Goal: Information Seeking & Learning: Learn about a topic

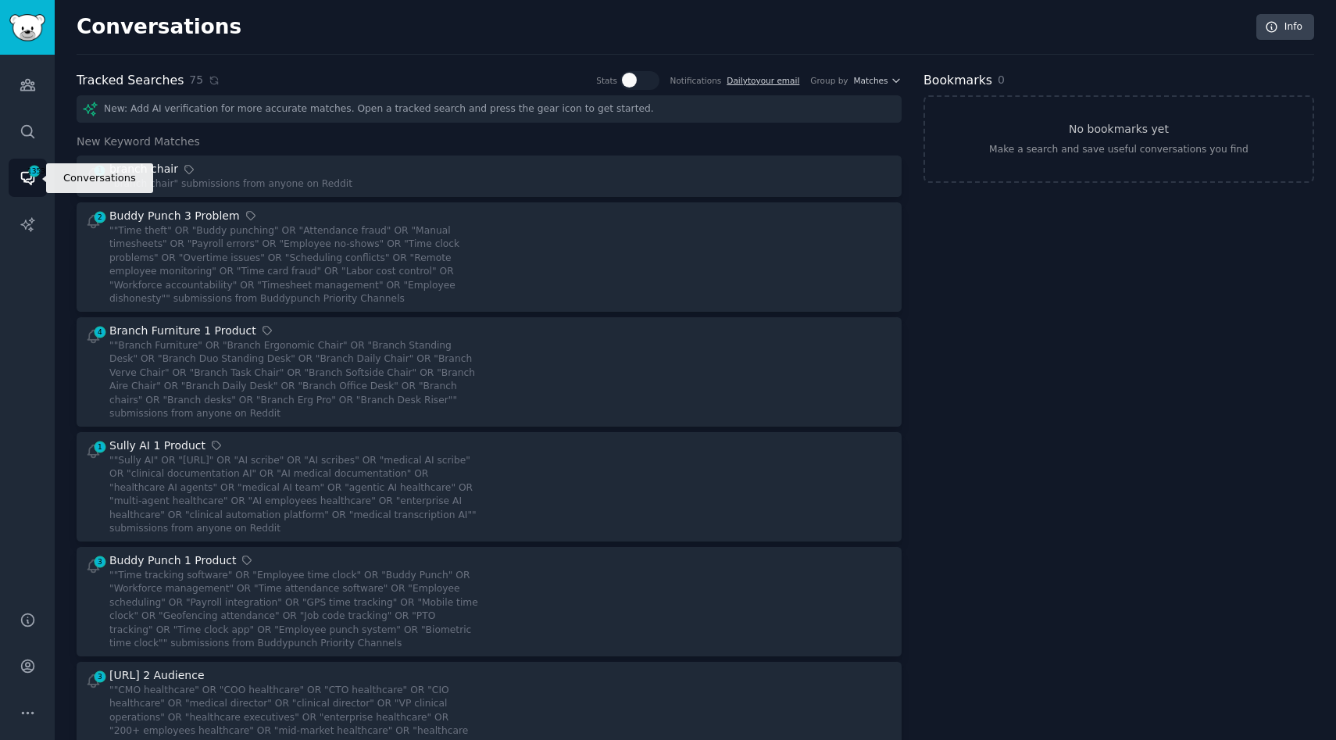
click at [20, 184] on icon "Sidebar" at bounding box center [28, 177] width 16 height 16
click at [134, 45] on div "Conversations Info" at bounding box center [695, 34] width 1237 height 41
click at [134, 31] on h2 "Conversations" at bounding box center [159, 27] width 165 height 25
click at [30, 21] on img "Sidebar" at bounding box center [27, 27] width 36 height 27
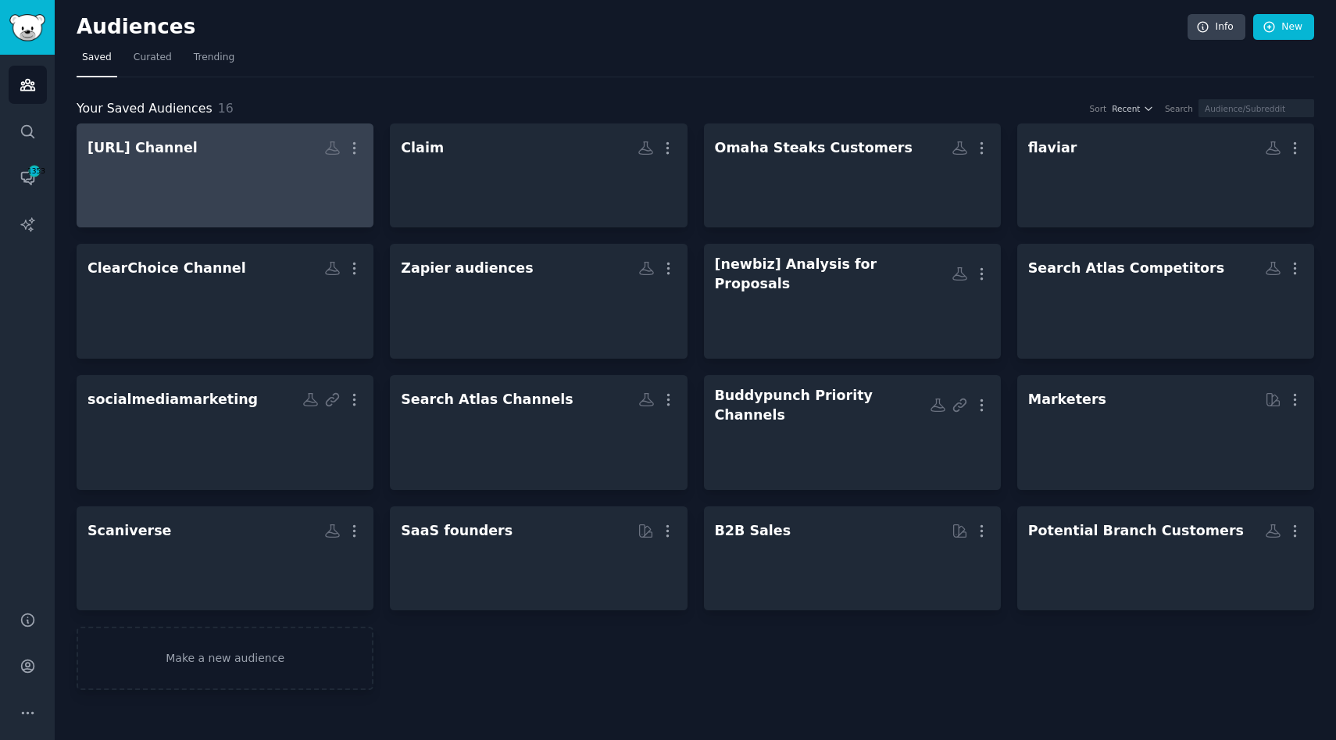
click at [165, 194] on div at bounding box center [224, 189] width 275 height 55
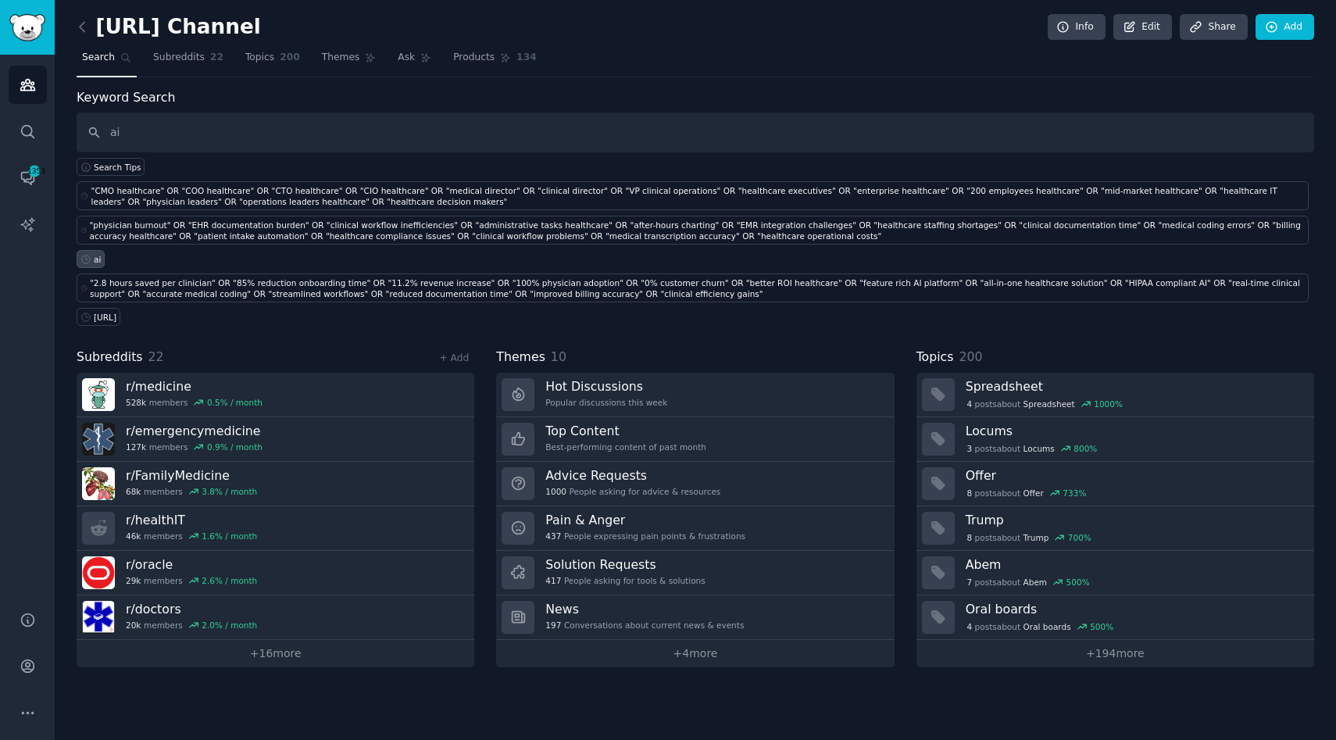
type input "ai"
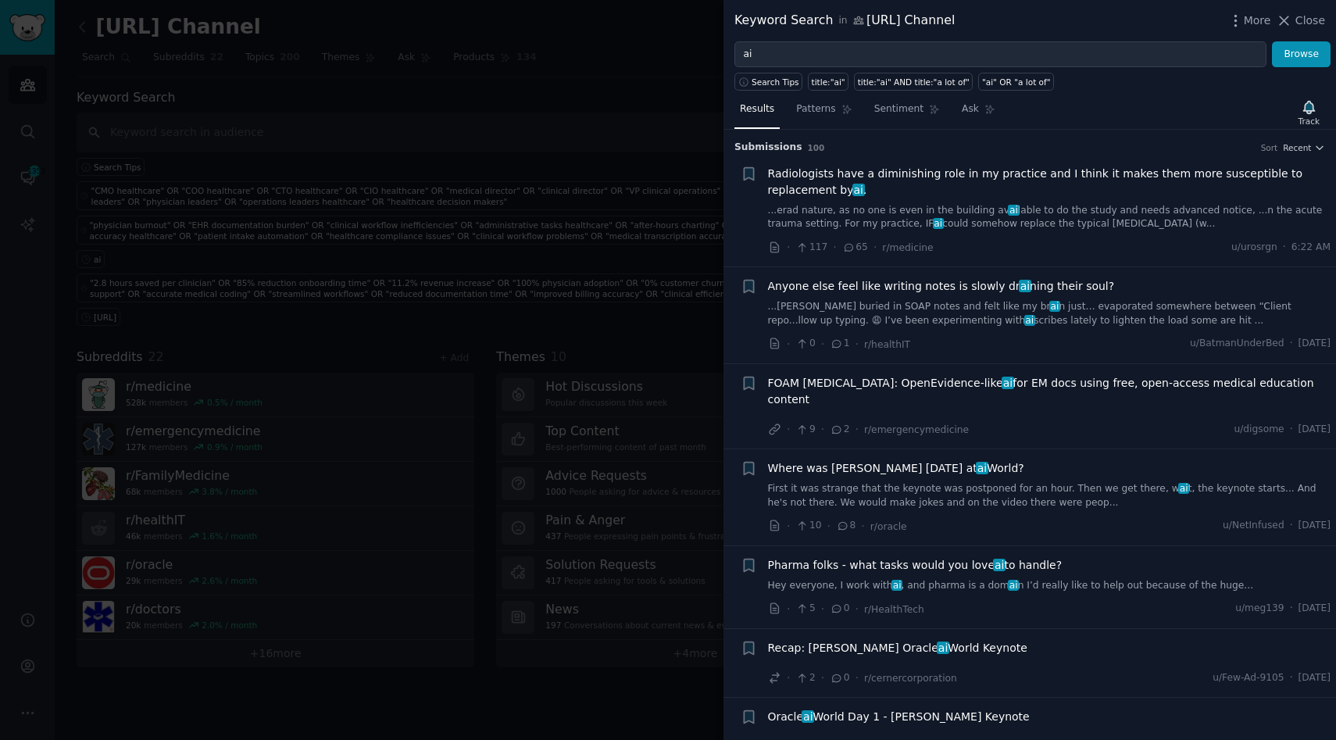
click at [1179, 192] on span "Radiologists have a diminishing role in my practice and I think it makes them m…" at bounding box center [1049, 182] width 563 height 33
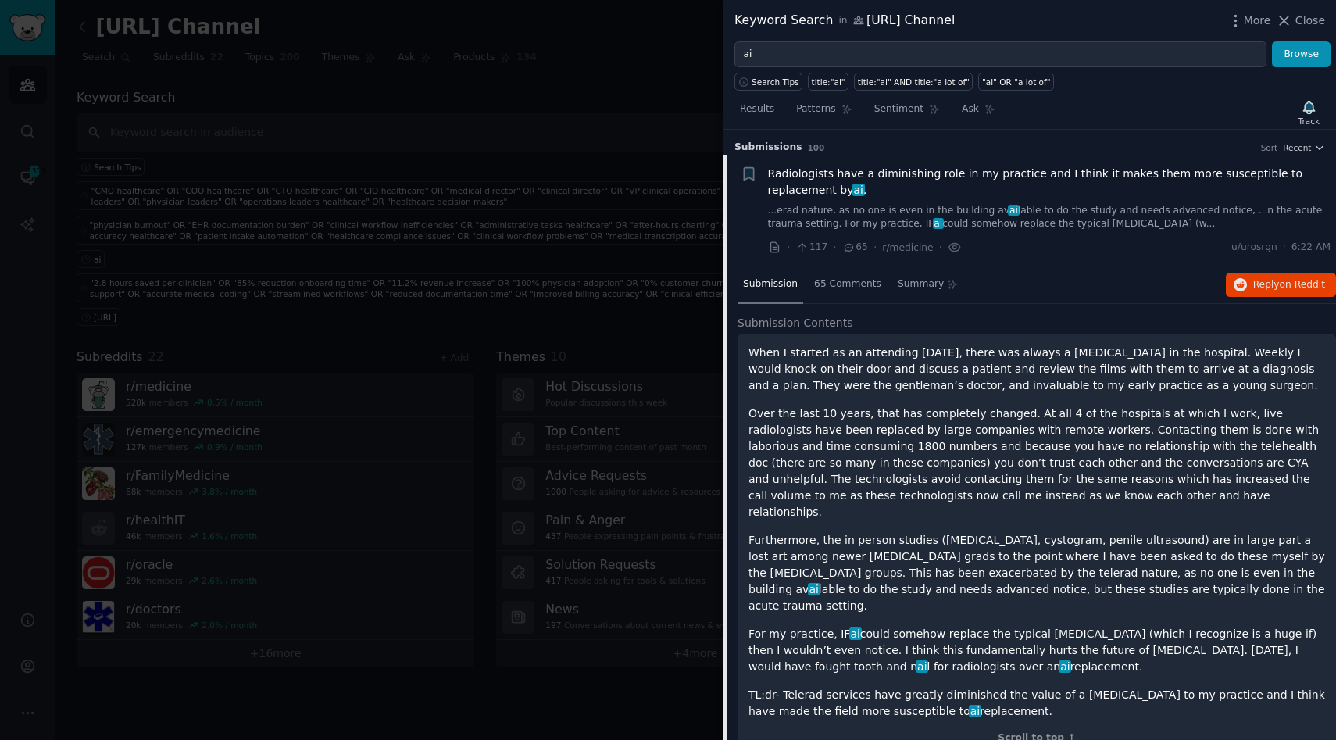
scroll to position [24, 0]
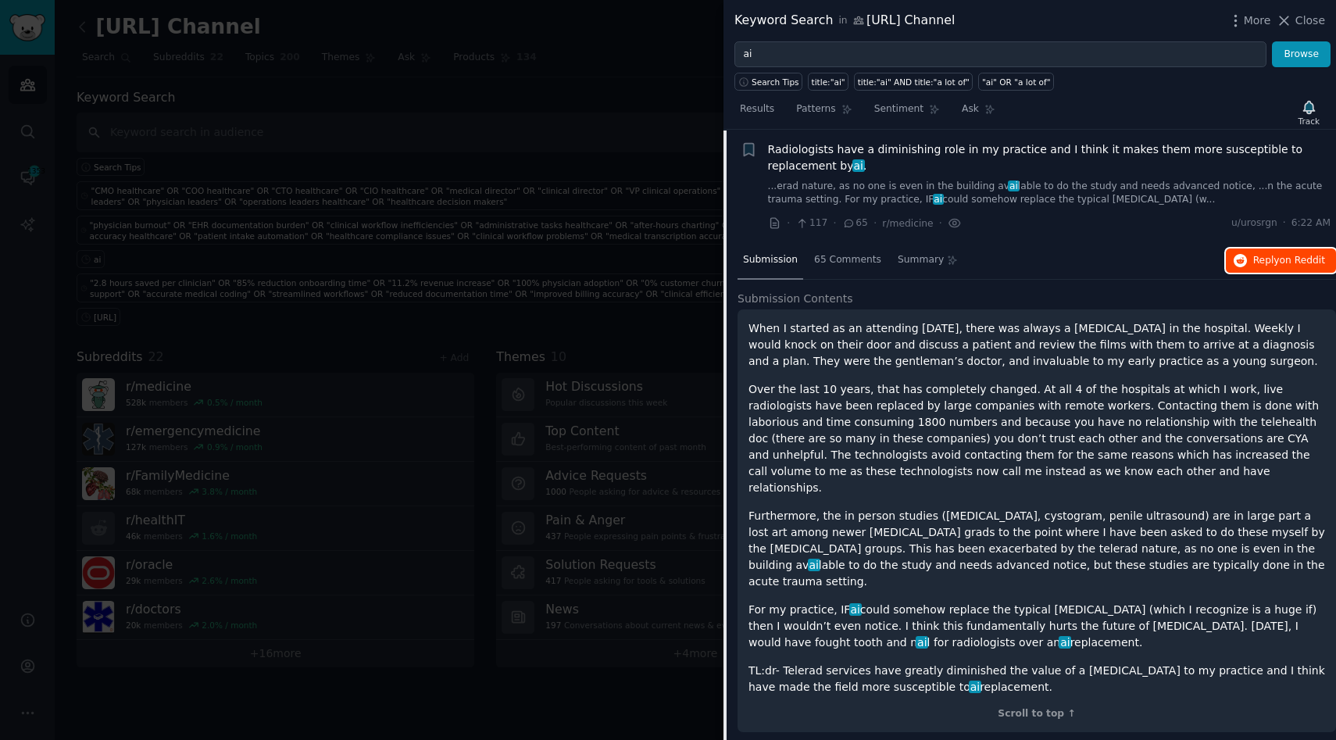
click at [1265, 261] on span "Reply on Reddit" at bounding box center [1289, 261] width 72 height 14
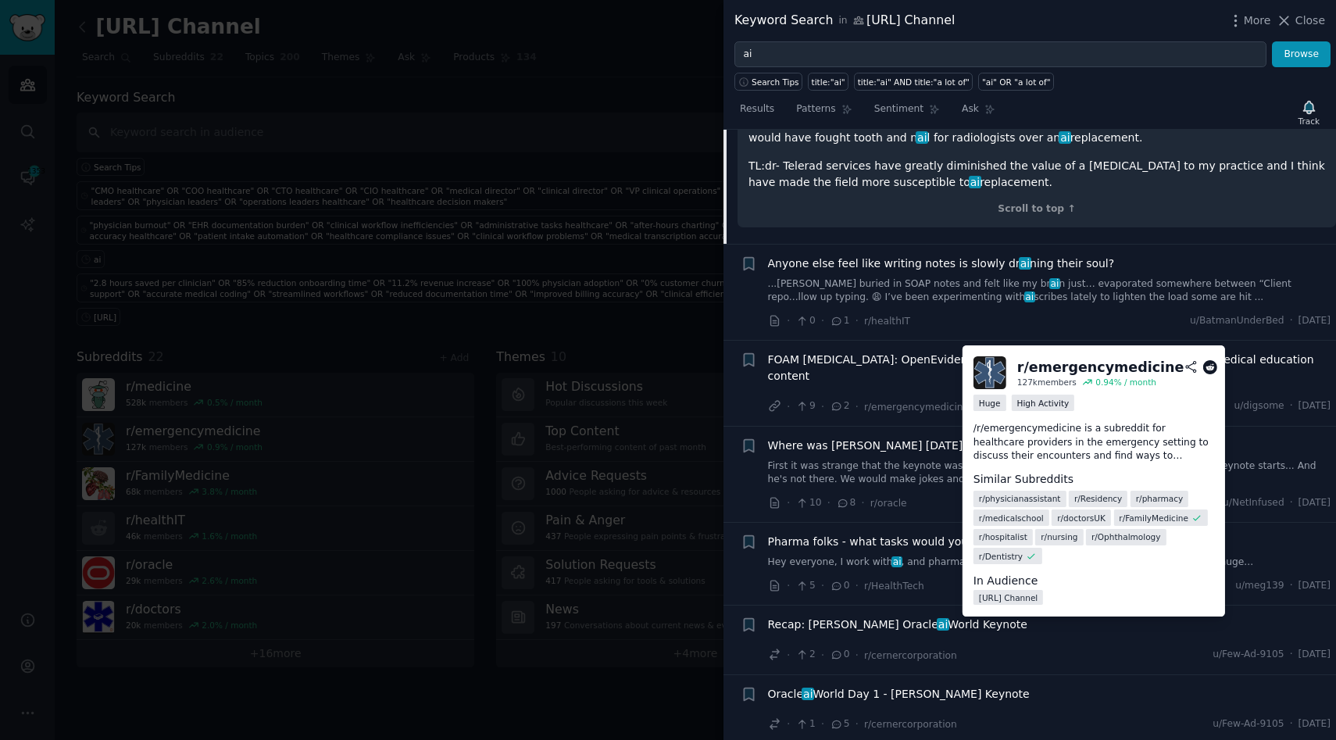
scroll to position [538, 0]
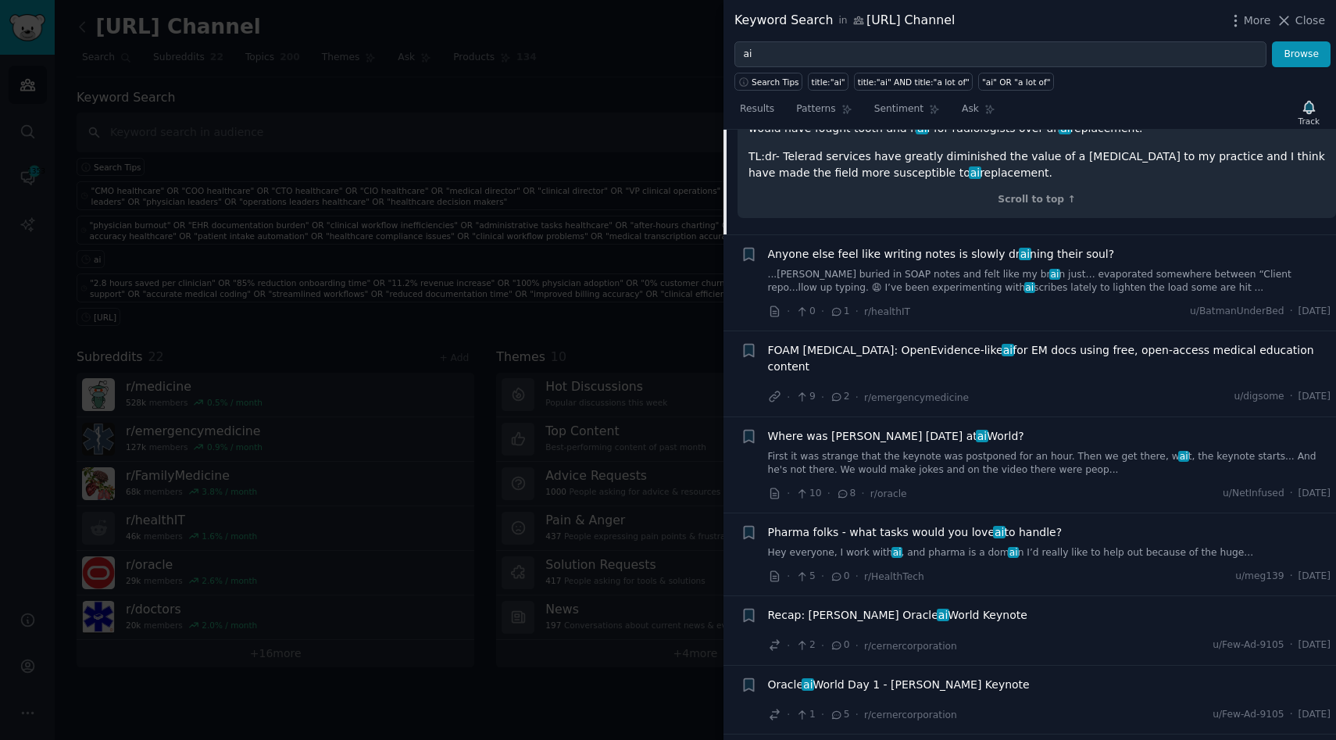
click at [940, 268] on link "...[PERSON_NAME] buried in SOAP notes and felt like my br ai n just… evaporated…" at bounding box center [1049, 281] width 563 height 27
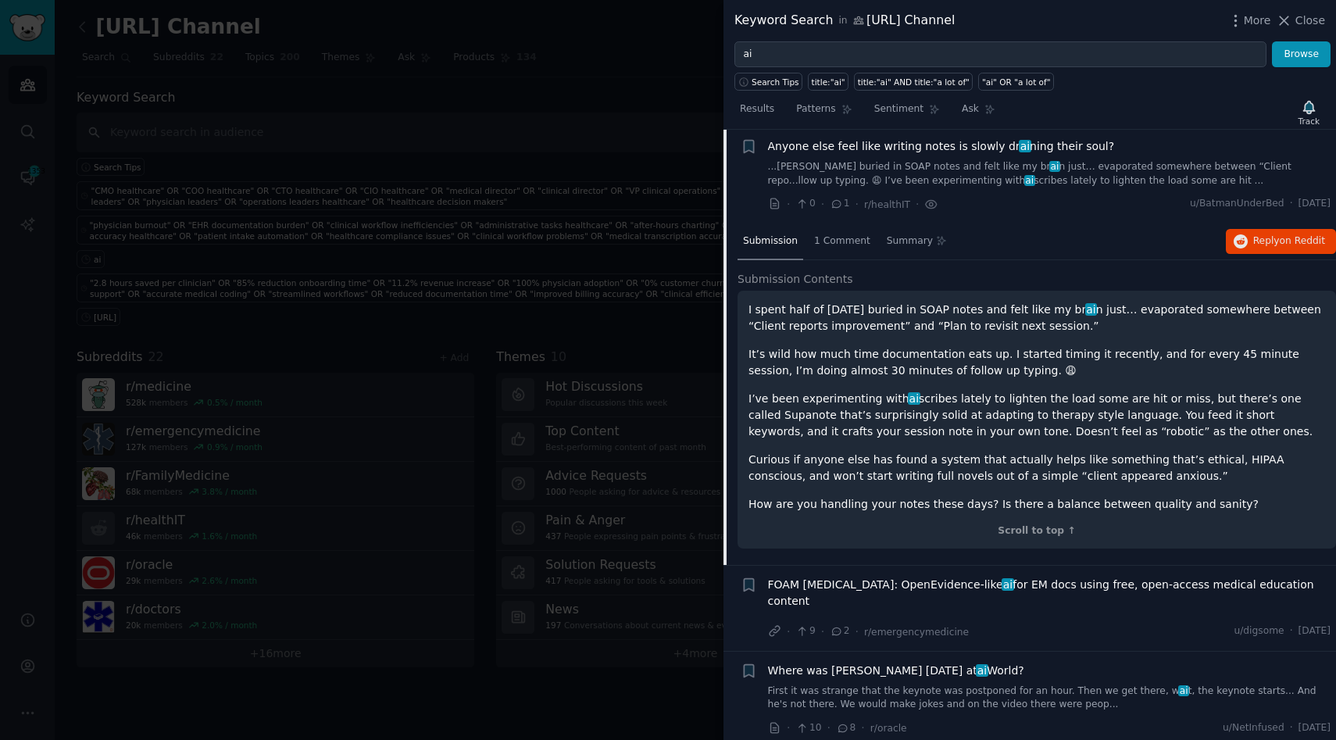
scroll to position [137, 0]
click at [1300, 244] on span "on Reddit" at bounding box center [1301, 242] width 45 height 11
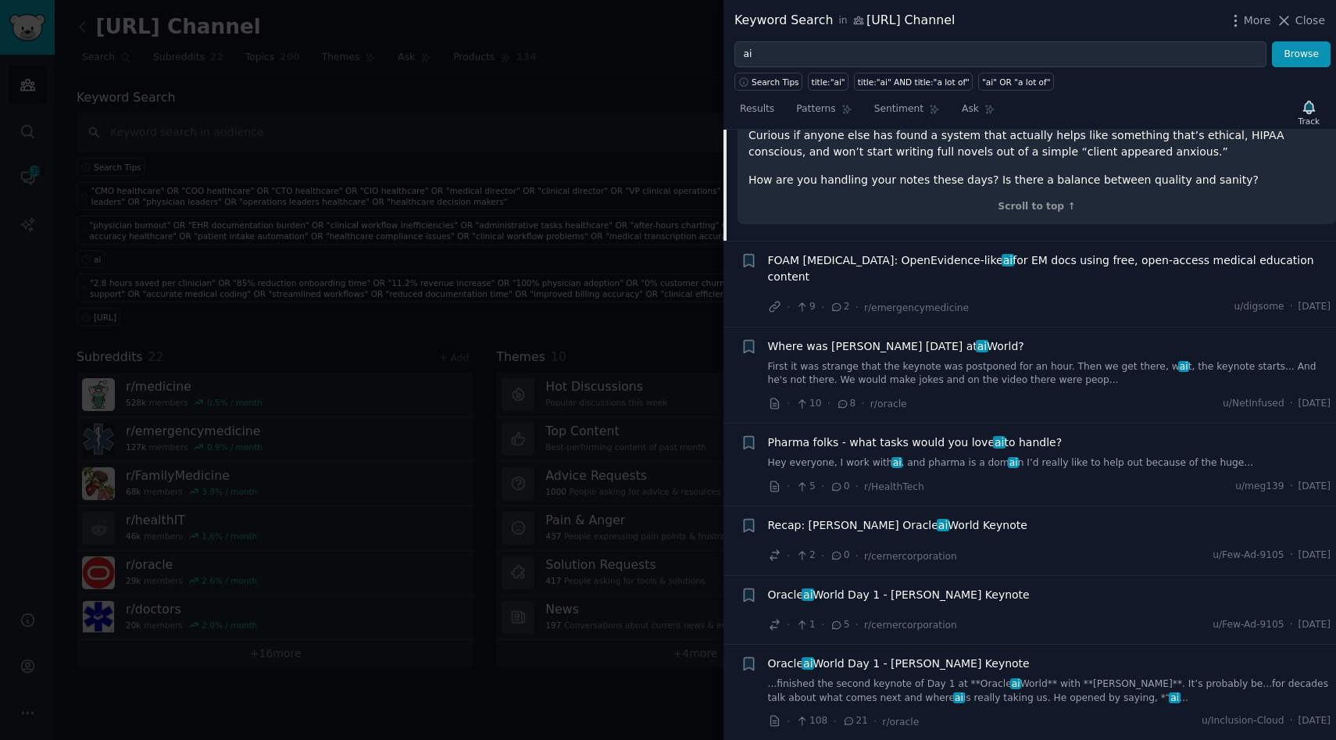
scroll to position [469, 0]
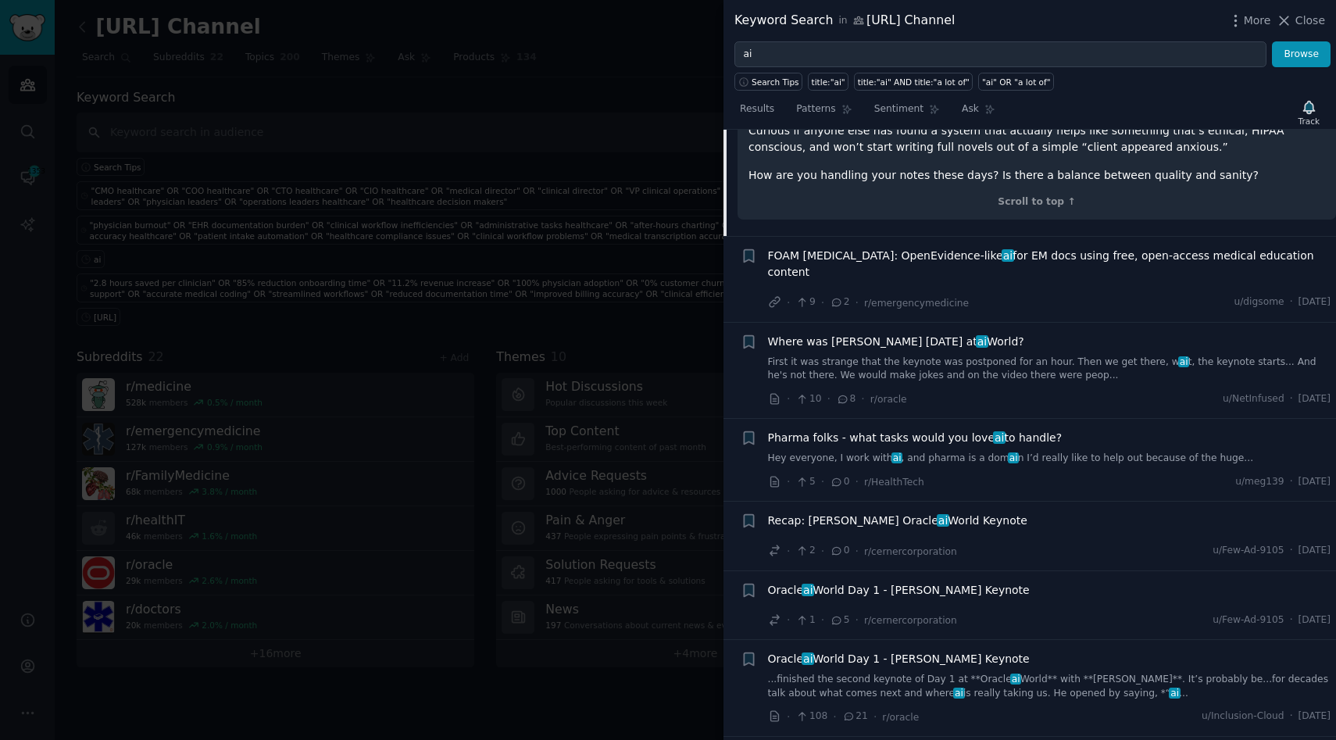
click at [916, 451] on link "Hey everyone, I work with ai , and pharma is a dom ai n I’d really like to help…" at bounding box center [1049, 458] width 563 height 14
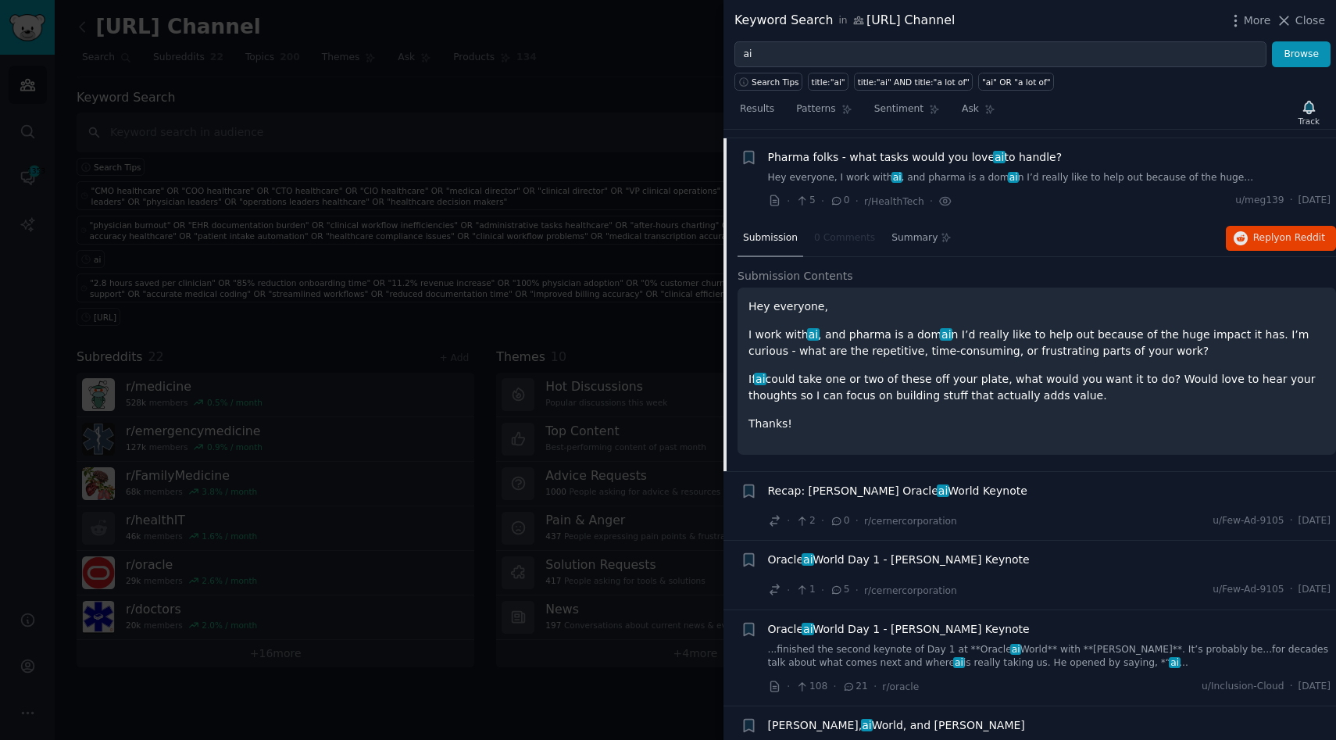
scroll to position [399, 0]
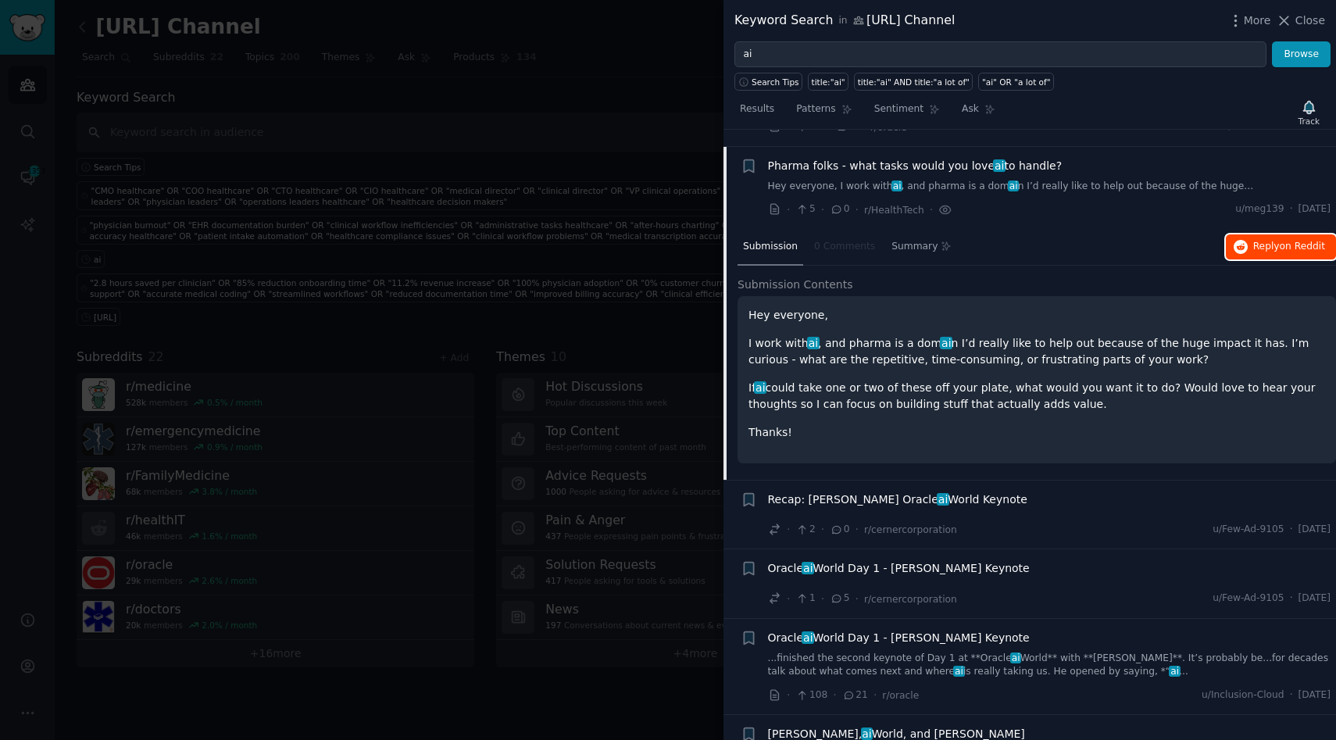
click at [1265, 240] on span "Reply on Reddit" at bounding box center [1289, 247] width 72 height 14
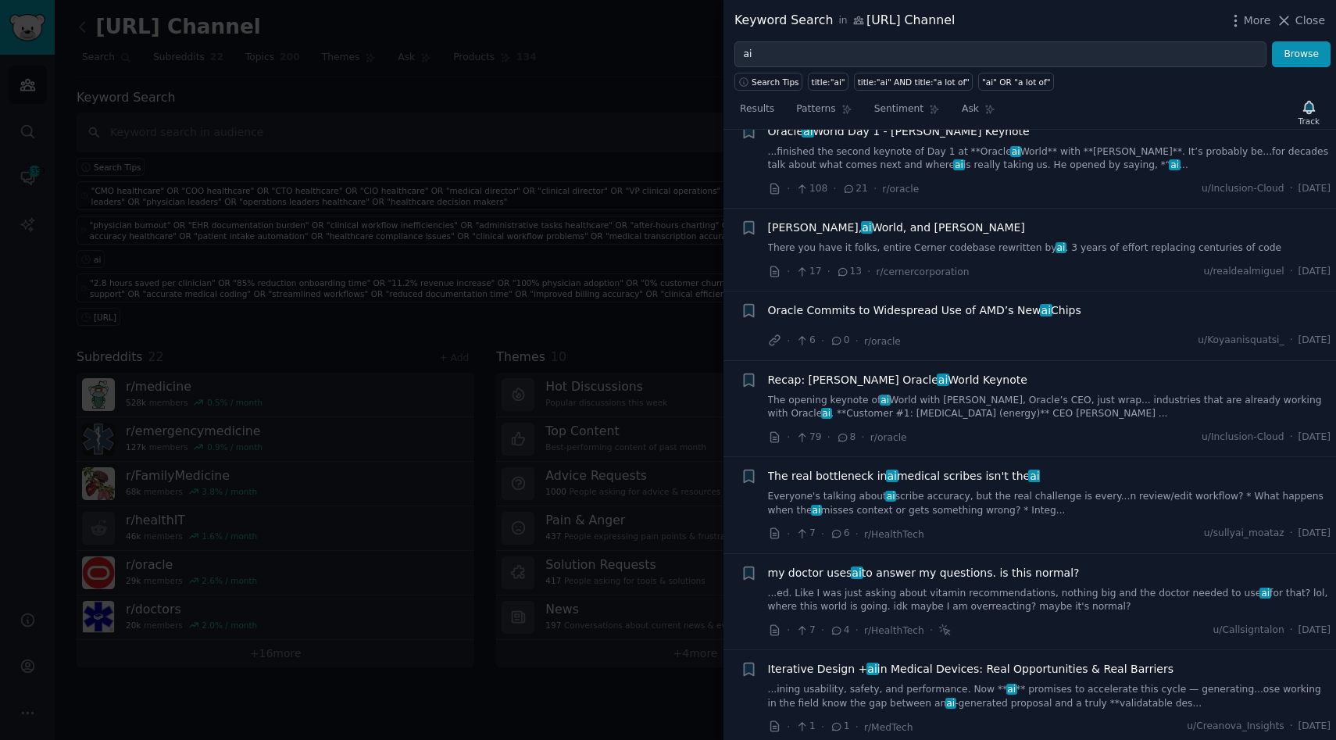
scroll to position [906, 0]
click at [1097, 506] on div "The real bottleneck in ai medical scribes isn't the ai Everyone's talking about…" at bounding box center [1049, 504] width 563 height 74
click at [1102, 489] on link "Everyone's talking about ai scribe accuracy, but the real challenge is every...…" at bounding box center [1049, 502] width 563 height 27
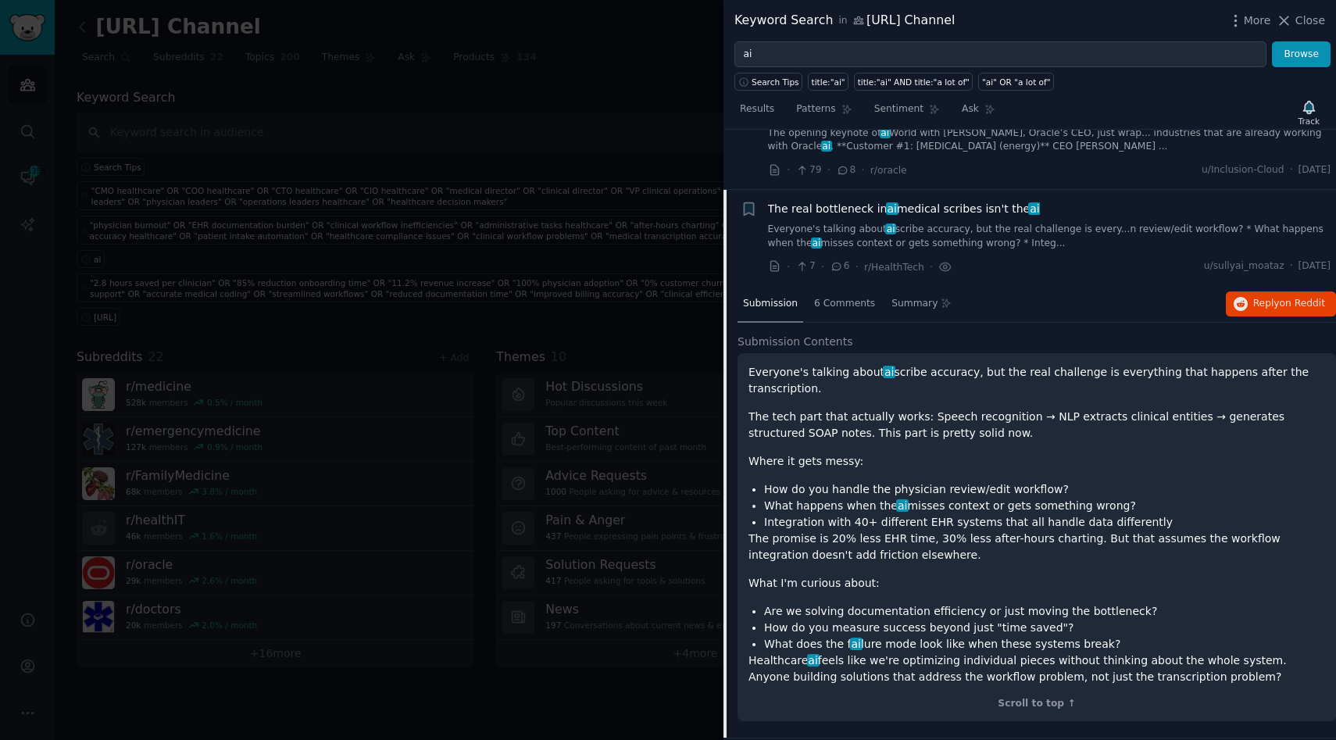
scroll to position [965, 0]
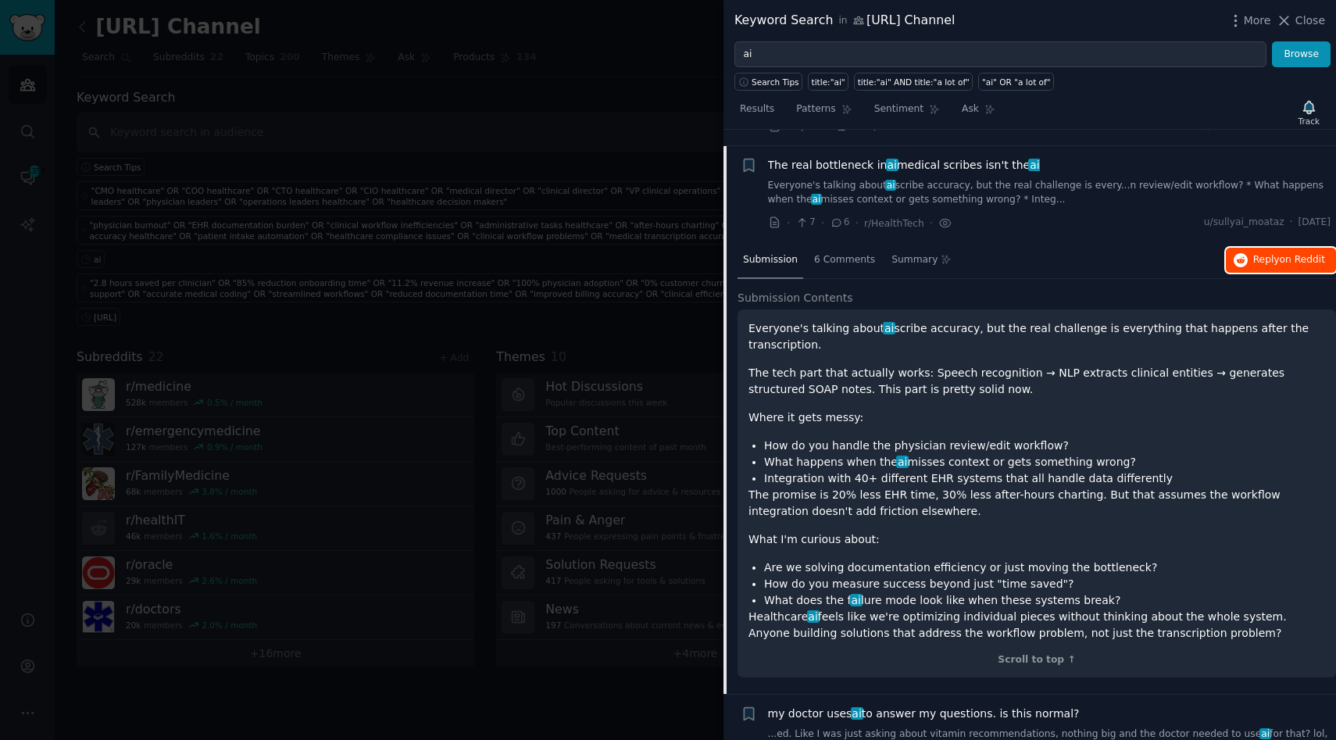
click at [1279, 254] on span "on Reddit" at bounding box center [1301, 259] width 45 height 11
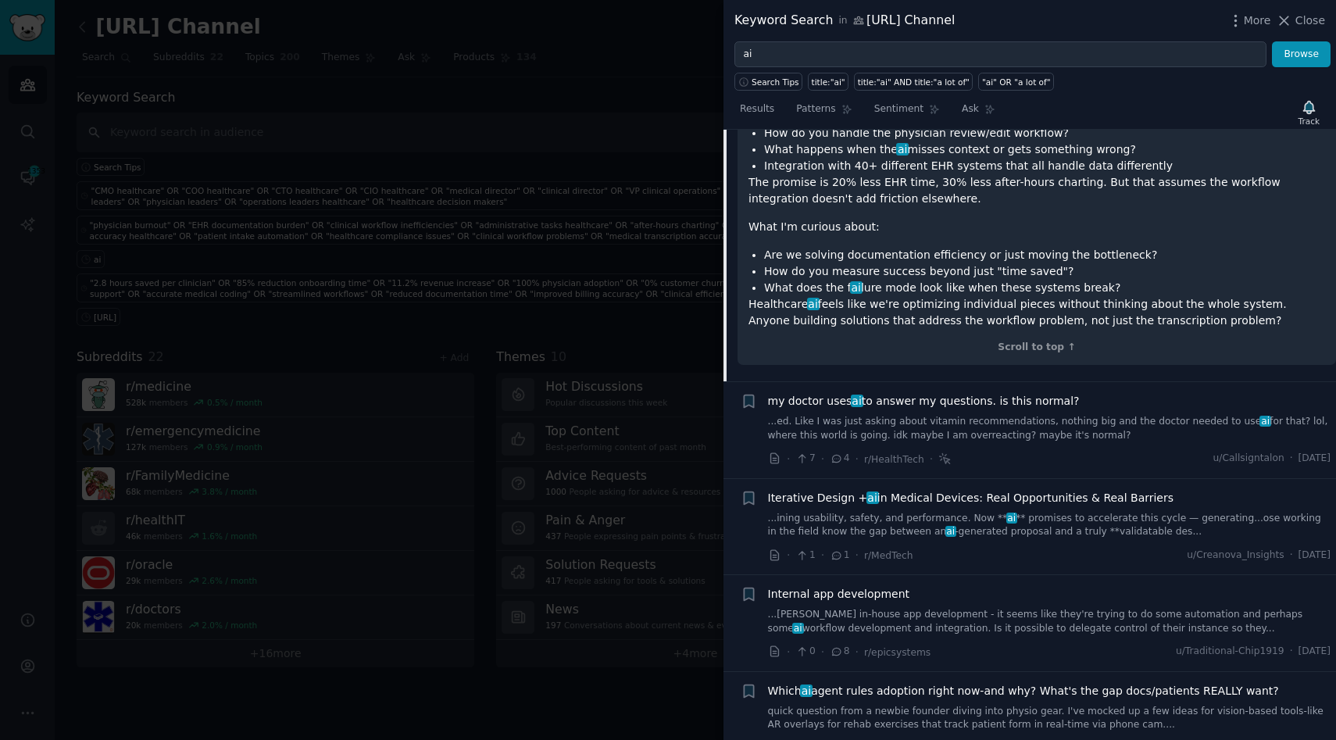
scroll to position [1279, 0]
click at [990, 516] on link "...ining usability, safety, and performance. Now ** ai ** promises to accelerat…" at bounding box center [1049, 523] width 563 height 27
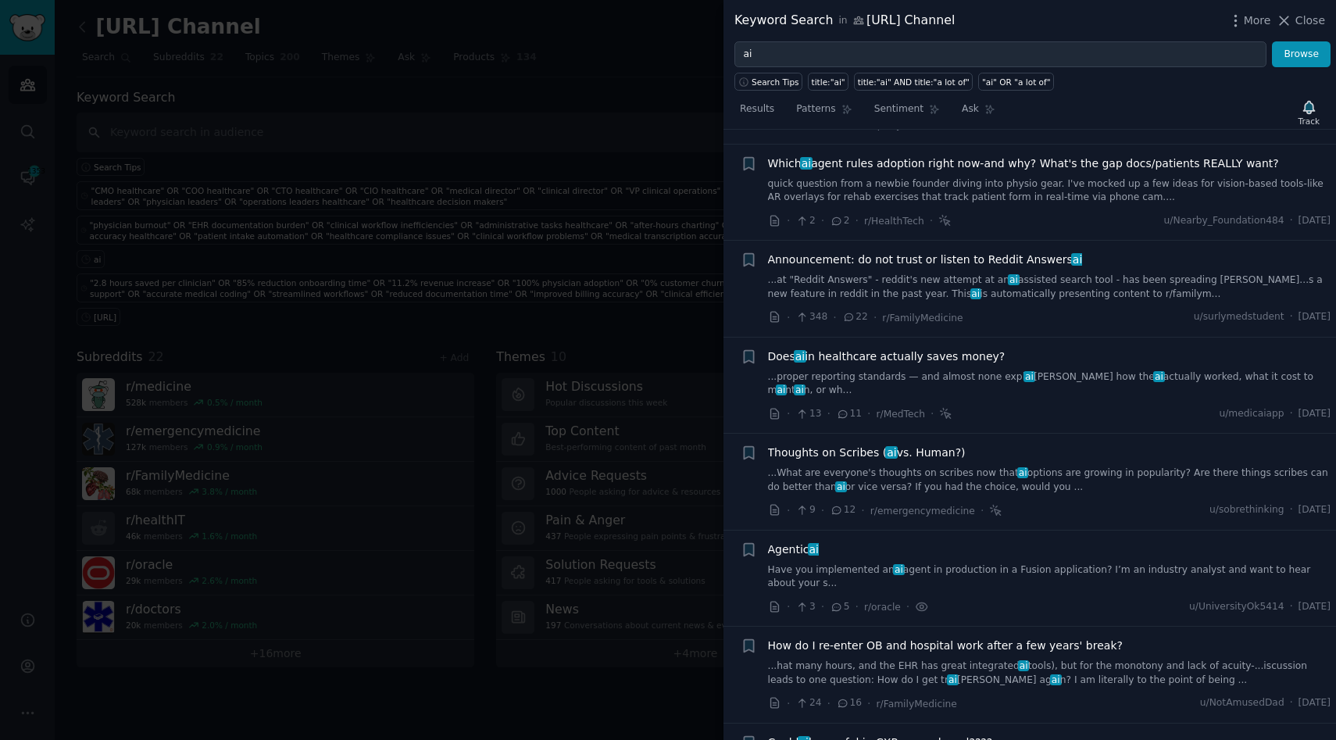
scroll to position [1843, 0]
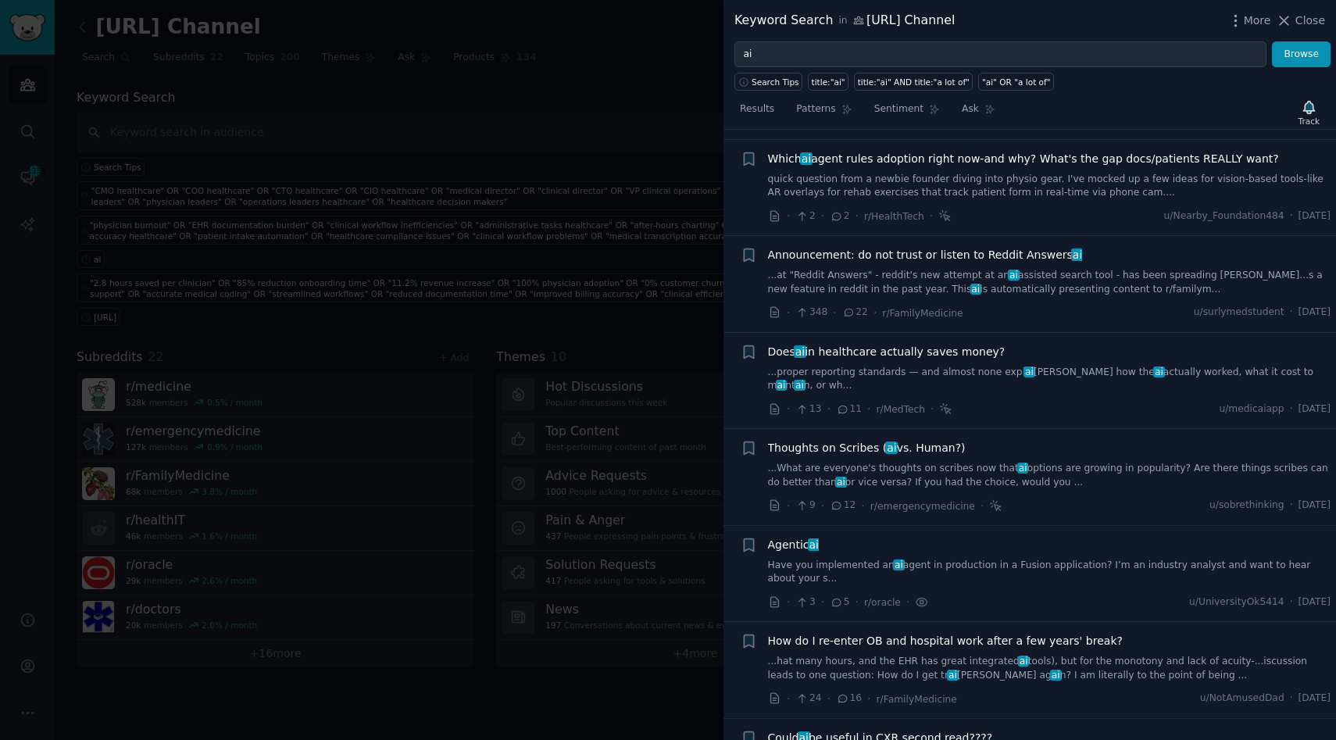
click at [1179, 446] on div "Thoughts on Scribes ( ai vs. Human?) ...What are everyone's thoughts on scribes…" at bounding box center [1049, 477] width 563 height 74
click at [1174, 440] on div "Thoughts on Scribes ( ai vs. Human?) ...What are everyone's thoughts on scribes…" at bounding box center [1049, 464] width 563 height 49
click at [1165, 462] on link "...What are everyone's thoughts on scribes now that ai options are growing in p…" at bounding box center [1049, 475] width 563 height 27
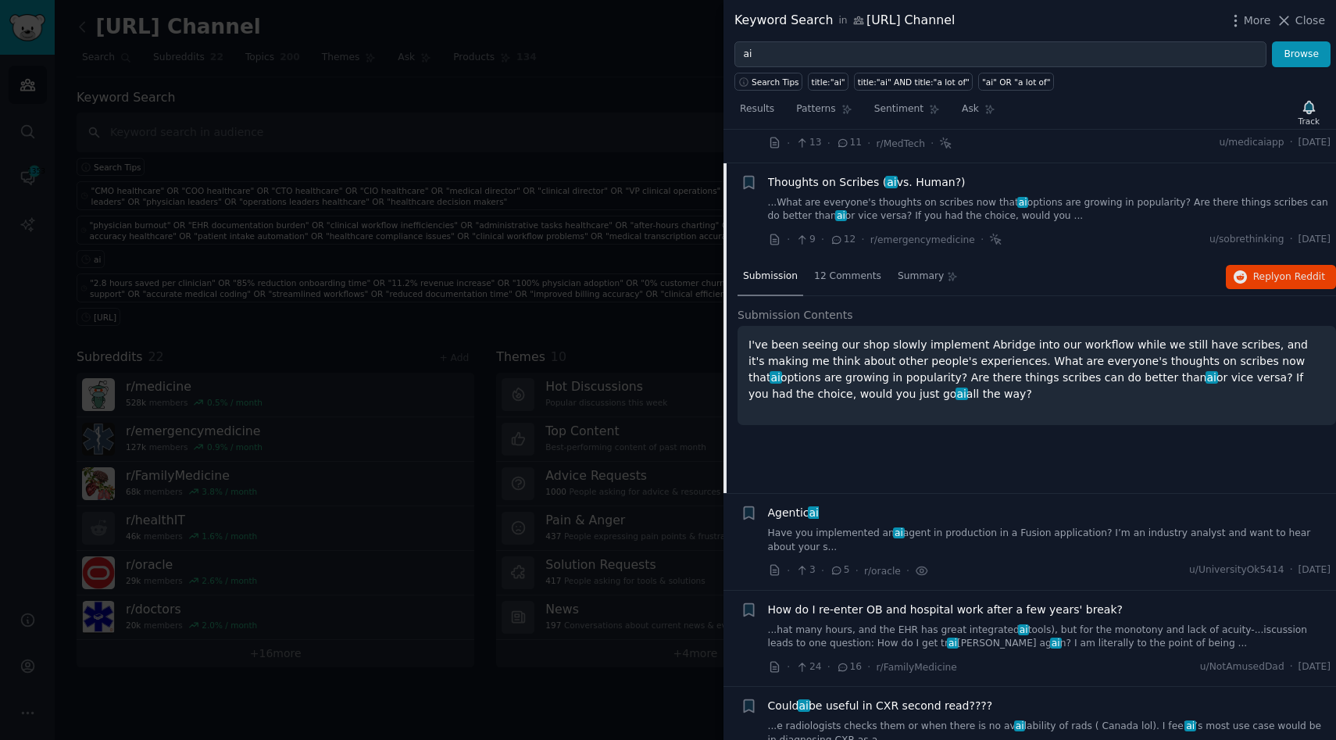
scroll to position [1627, 0]
click at [1265, 267] on span "Reply on Reddit" at bounding box center [1289, 274] width 72 height 14
